Goal: Navigation & Orientation: Find specific page/section

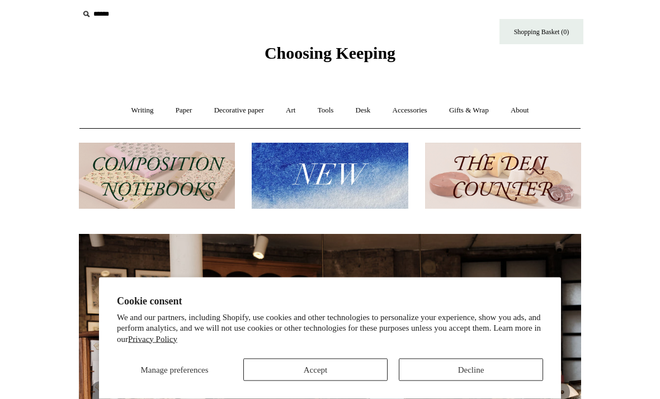
scroll to position [6, 0]
click at [285, 381] on button "Accept" at bounding box center [315, 369] width 144 height 22
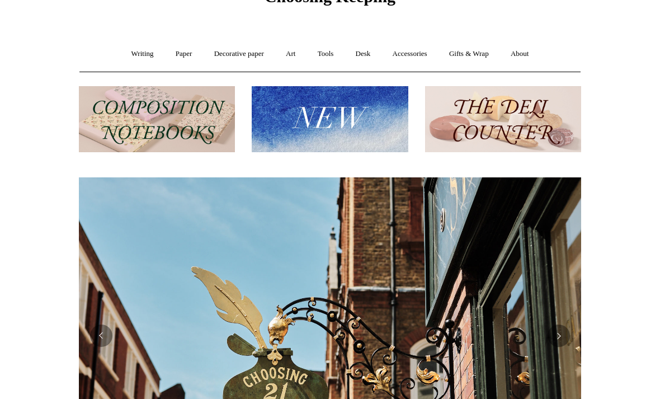
scroll to position [62, 0]
click at [413, 53] on link "Accessories +" at bounding box center [409, 54] width 55 height 30
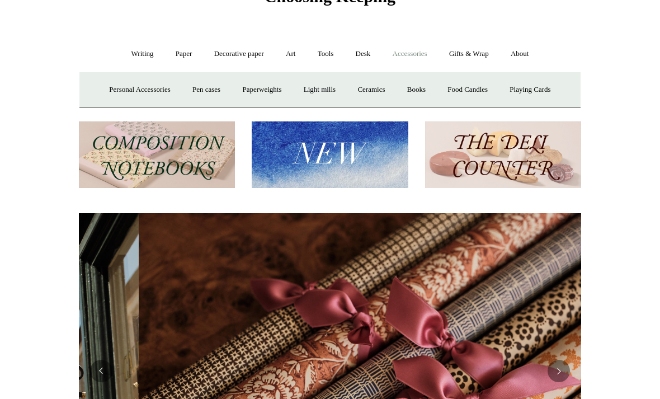
scroll to position [0, 1004]
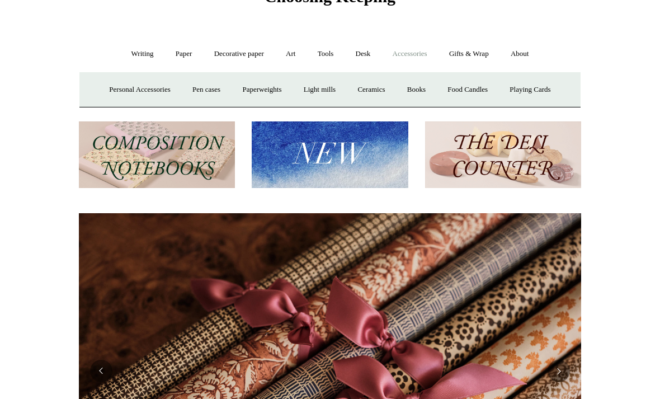
click at [112, 94] on link "Personal Accessories +" at bounding box center [139, 90] width 81 height 30
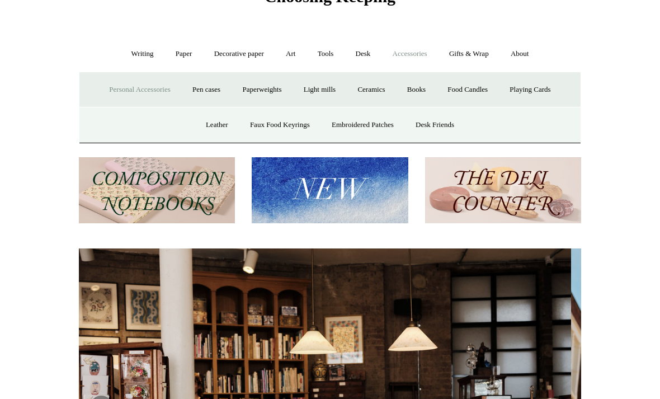
scroll to position [0, 0]
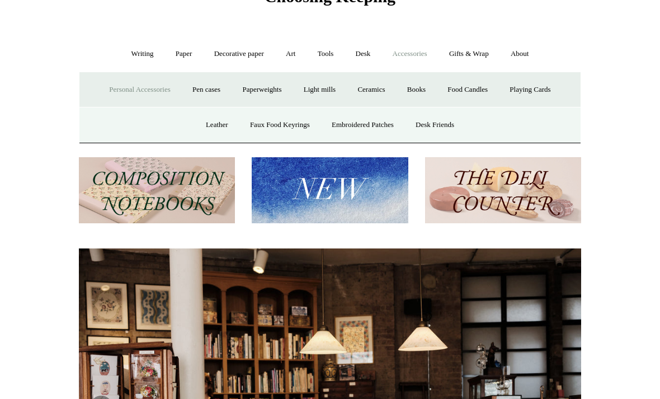
click at [417, 86] on link "Books" at bounding box center [416, 90] width 39 height 30
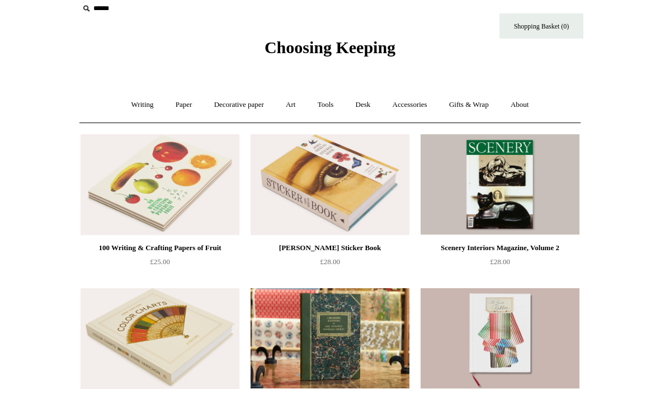
scroll to position [12, 0]
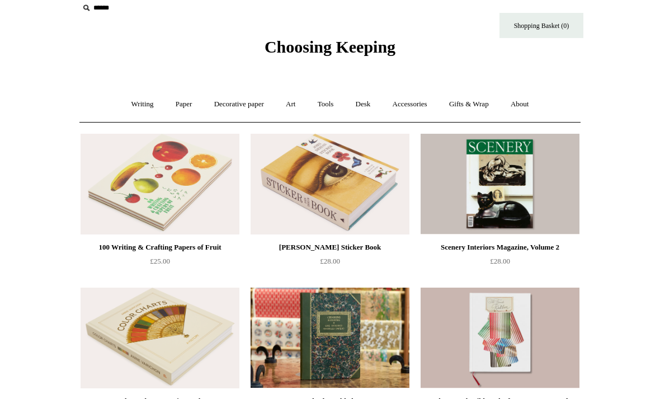
click at [423, 101] on link "Accessories +" at bounding box center [409, 104] width 55 height 30
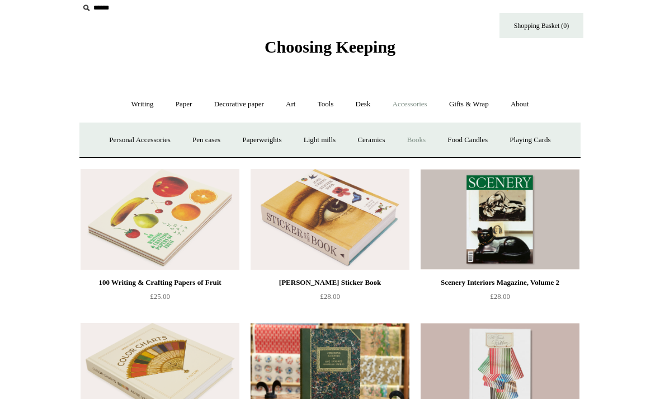
click at [534, 139] on link "Playing Cards" at bounding box center [529, 140] width 61 height 30
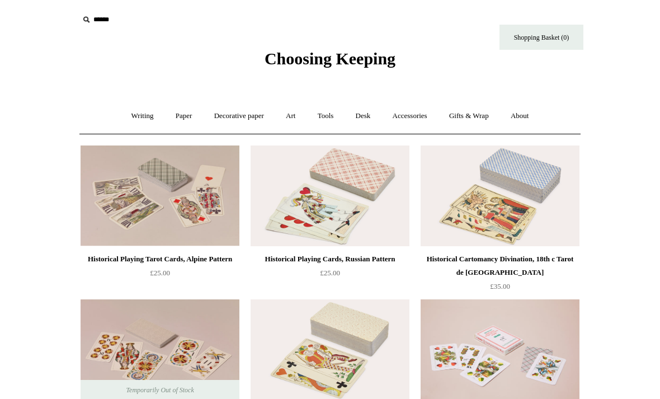
click at [490, 112] on link "Gifts & Wrap +" at bounding box center [469, 116] width 60 height 30
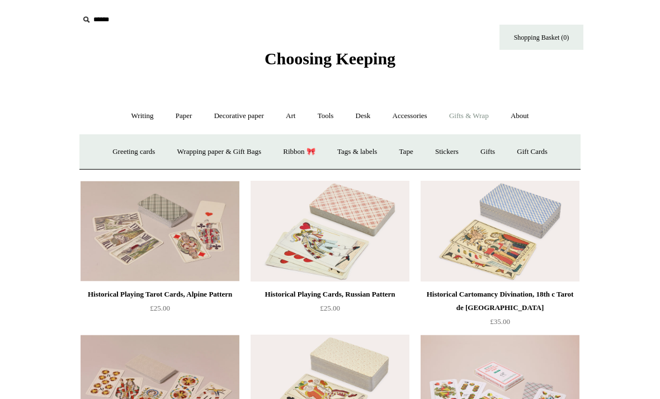
click at [372, 144] on link "Tags & labels" at bounding box center [357, 152] width 60 height 30
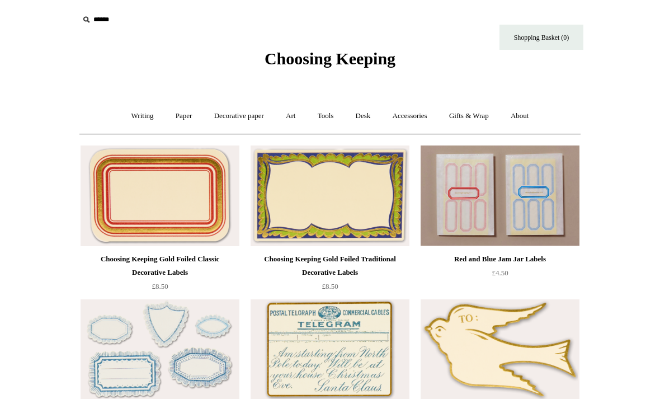
click at [178, 116] on link "Paper +" at bounding box center [183, 116] width 37 height 30
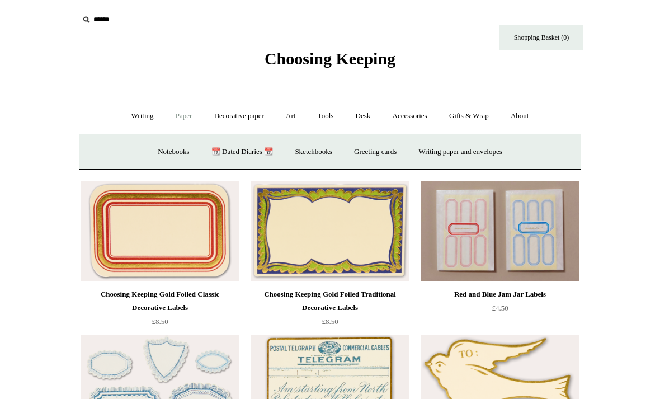
click at [484, 153] on link "Writing paper and envelopes +" at bounding box center [460, 152] width 103 height 30
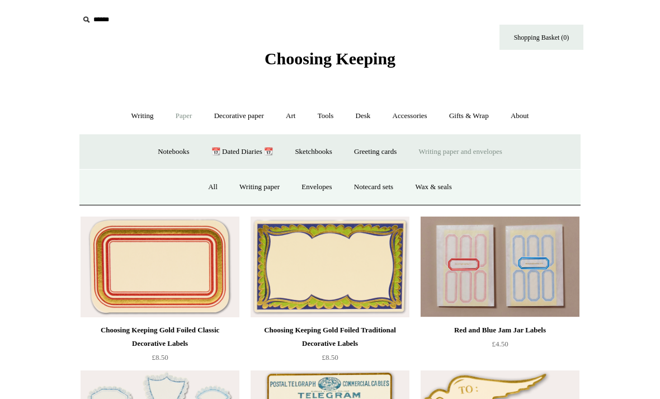
click at [249, 186] on link "Writing paper" at bounding box center [259, 187] width 60 height 30
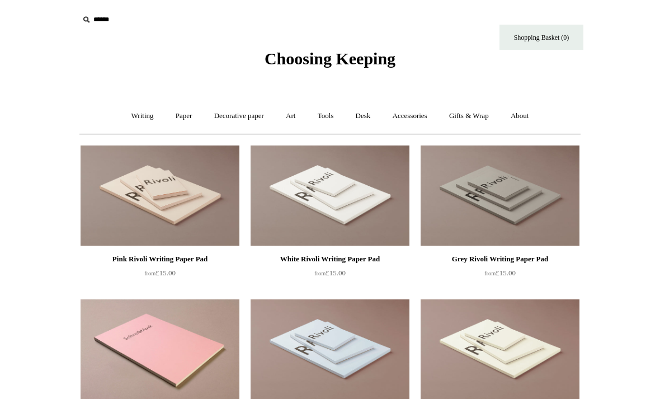
click at [176, 117] on link "Paper +" at bounding box center [183, 116] width 37 height 30
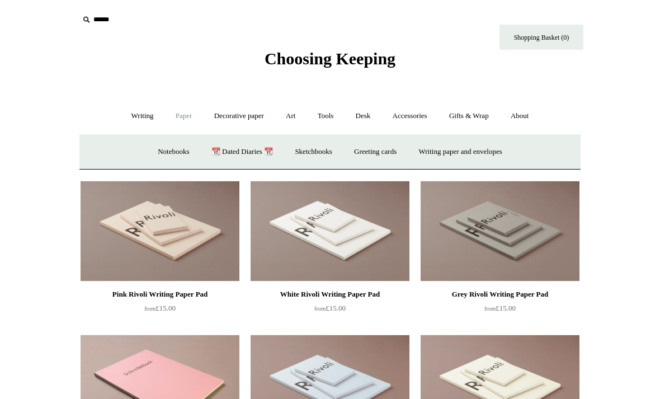
click at [448, 148] on link "Writing paper and envelopes +" at bounding box center [460, 152] width 103 height 30
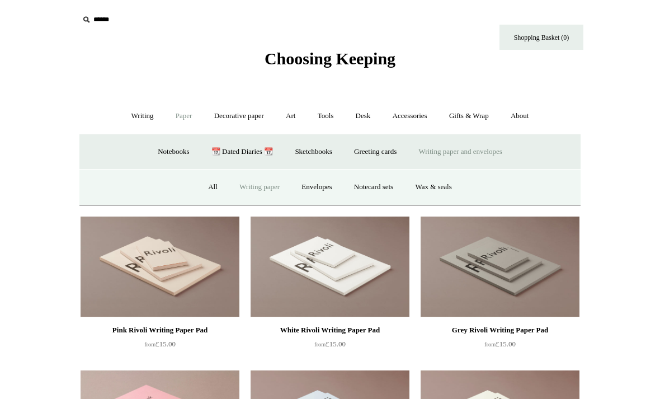
click at [328, 180] on link "Envelopes" at bounding box center [316, 187] width 50 height 30
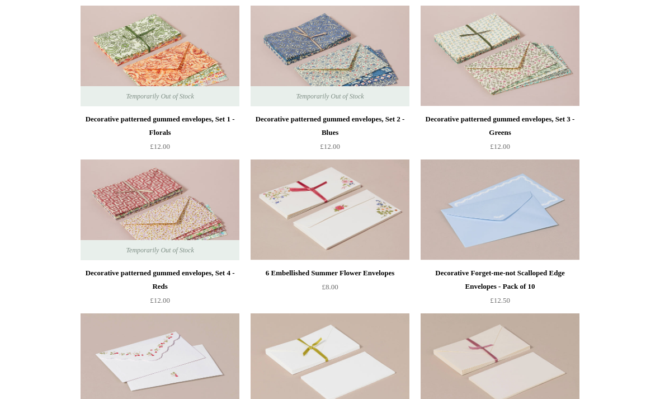
scroll to position [288, 0]
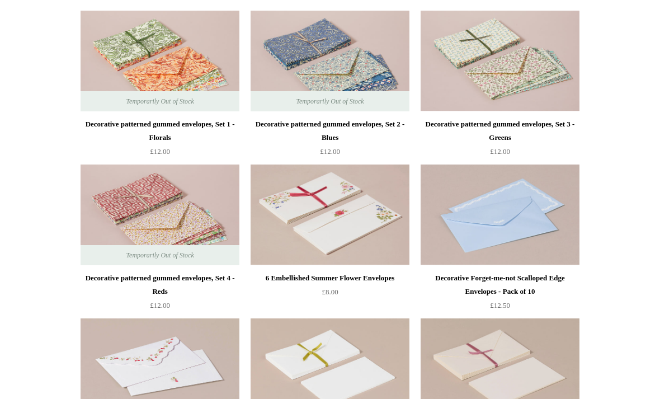
click at [471, 55] on img at bounding box center [499, 61] width 159 height 101
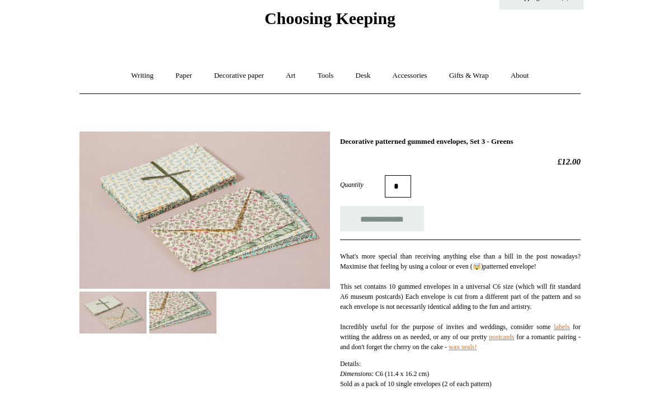
scroll to position [40, 0]
click at [102, 311] on img at bounding box center [112, 313] width 67 height 42
click at [170, 306] on img at bounding box center [182, 312] width 67 height 42
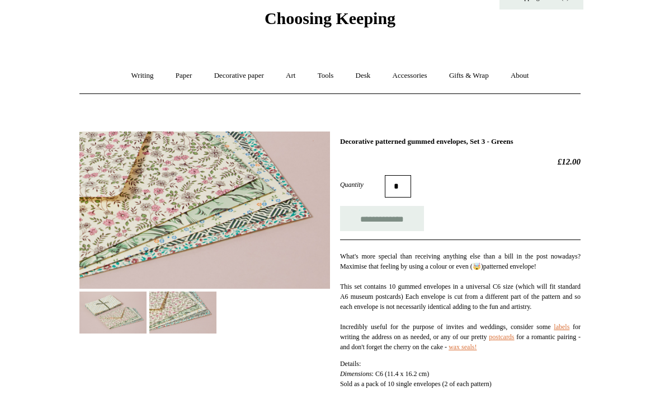
click at [104, 316] on img at bounding box center [112, 312] width 67 height 42
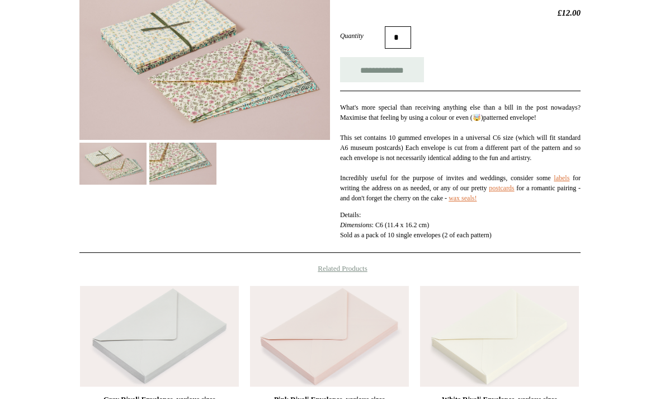
scroll to position [0, 0]
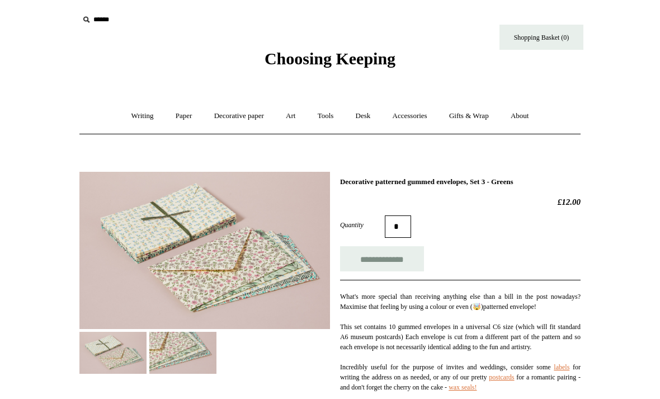
click at [223, 106] on link "Decorative paper +" at bounding box center [239, 116] width 70 height 30
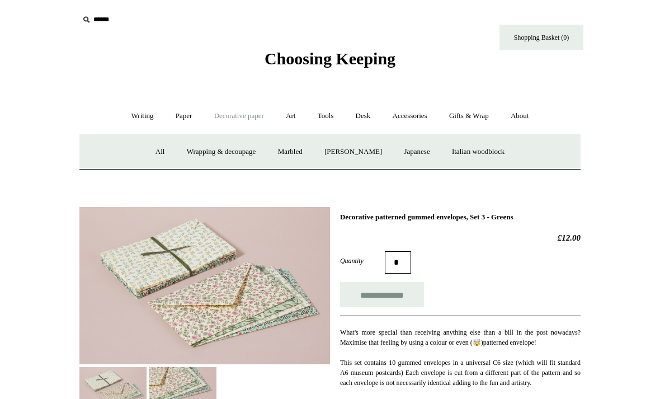
click at [157, 150] on link "All" at bounding box center [160, 152] width 30 height 30
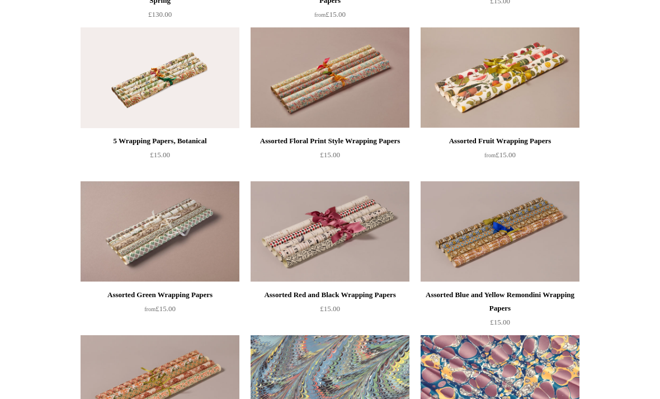
scroll to position [1656, 0]
click at [366, 72] on img at bounding box center [329, 77] width 159 height 101
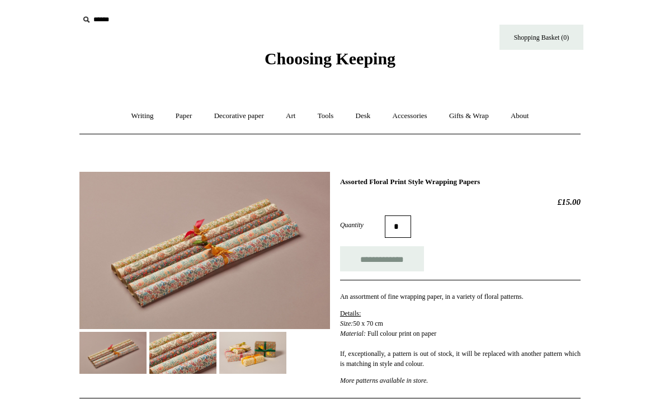
click at [182, 349] on img at bounding box center [182, 353] width 67 height 42
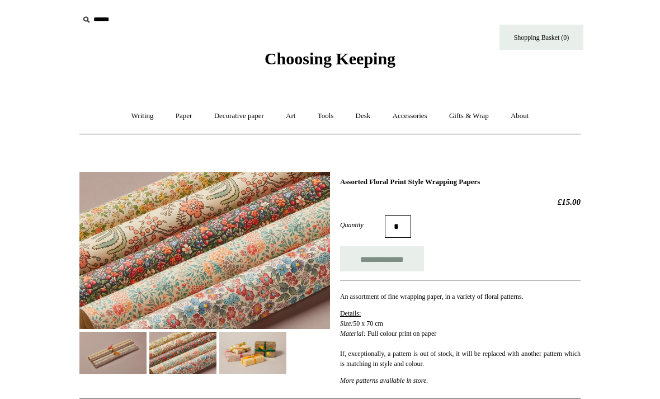
click at [233, 353] on img at bounding box center [252, 353] width 67 height 42
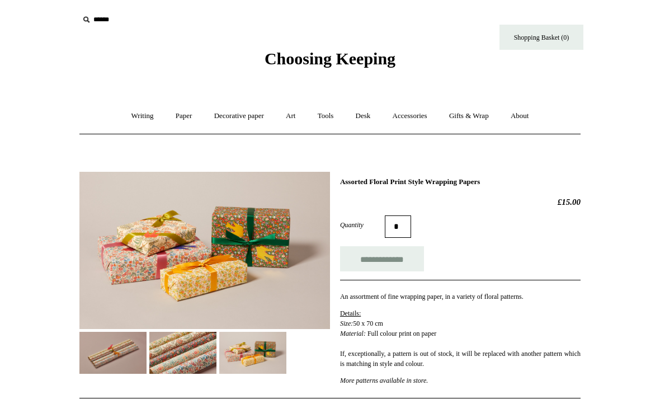
click at [167, 113] on link "Paper +" at bounding box center [183, 116] width 37 height 30
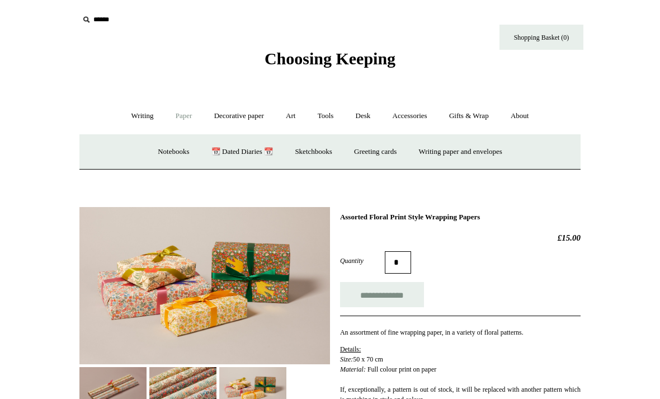
click at [443, 150] on link "Writing paper and envelopes +" at bounding box center [460, 152] width 103 height 30
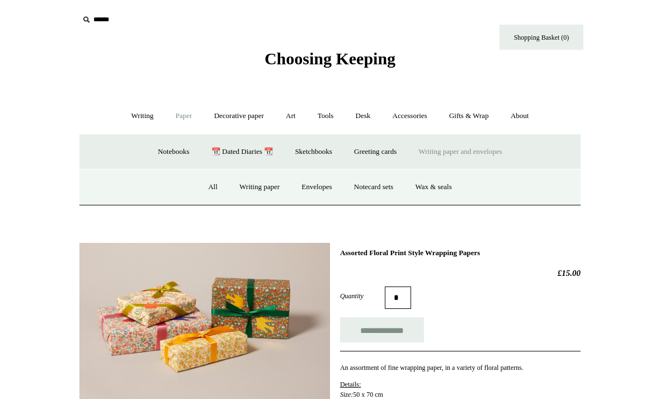
click at [391, 180] on link "Notecard sets" at bounding box center [373, 187] width 59 height 30
